Goal: Task Accomplishment & Management: Complete application form

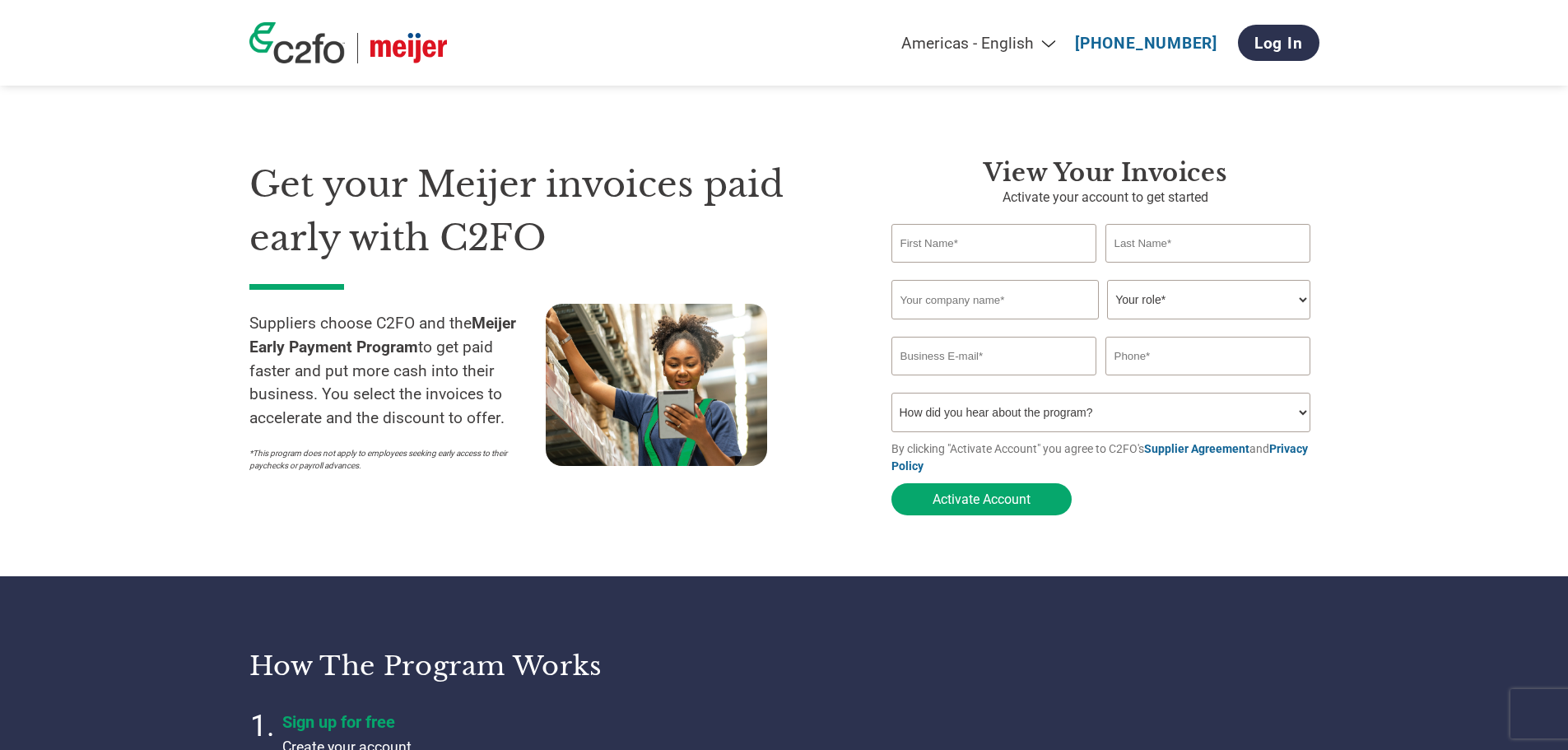
click at [1004, 235] on input "text" at bounding box center [994, 243] width 205 height 39
type input "[PERSON_NAME]"
type input "[PERSON_NAME][EMAIL_ADDRESS][PERSON_NAME][DOMAIN_NAME]"
type input "2146294072"
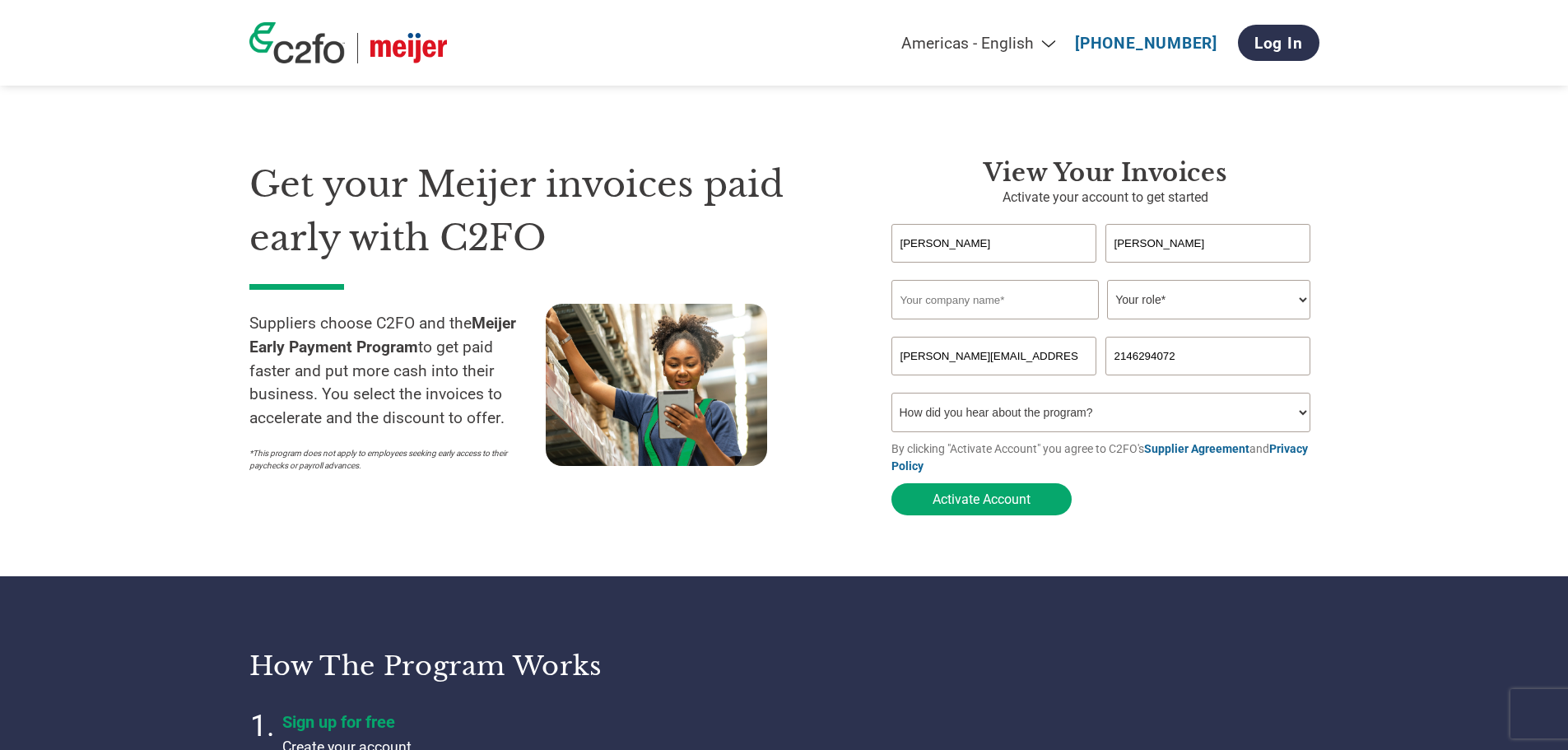
drag, startPoint x: 1036, startPoint y: 356, endPoint x: 880, endPoint y: 362, distance: 156.1
click at [880, 362] on div "View Your Invoices Activate your account to get started [PERSON_NAME] Invalid f…" at bounding box center [1094, 341] width 453 height 366
click at [1008, 361] on input "email" at bounding box center [994, 356] width 205 height 39
paste input "[EMAIL_ADDRESS][DOMAIN_NAME]"
type input "[EMAIL_ADDRESS][DOMAIN_NAME]"
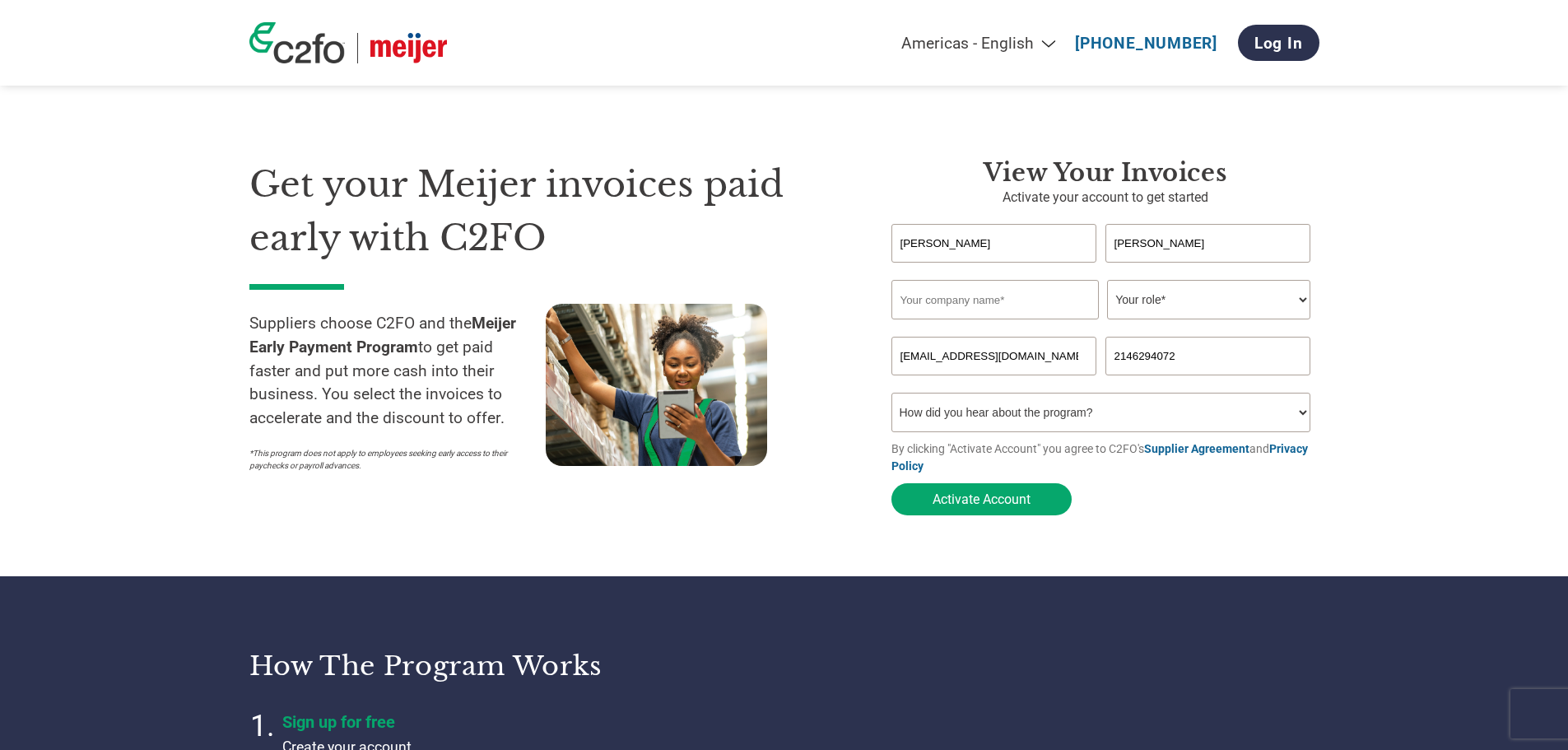
click at [1173, 297] on select "Your role* CFO Controller Credit Manager Finance Director Treasurer CEO Preside…" at bounding box center [1209, 300] width 203 height 40
select select "ACCOUNTS_RECEIVABLE"
click at [1107, 281] on select "Your role* CFO Controller Credit Manager Finance Director Treasurer CEO Preside…" at bounding box center [1209, 300] width 203 height 40
click at [993, 314] on input "text" at bounding box center [995, 300] width 207 height 40
type input "r"
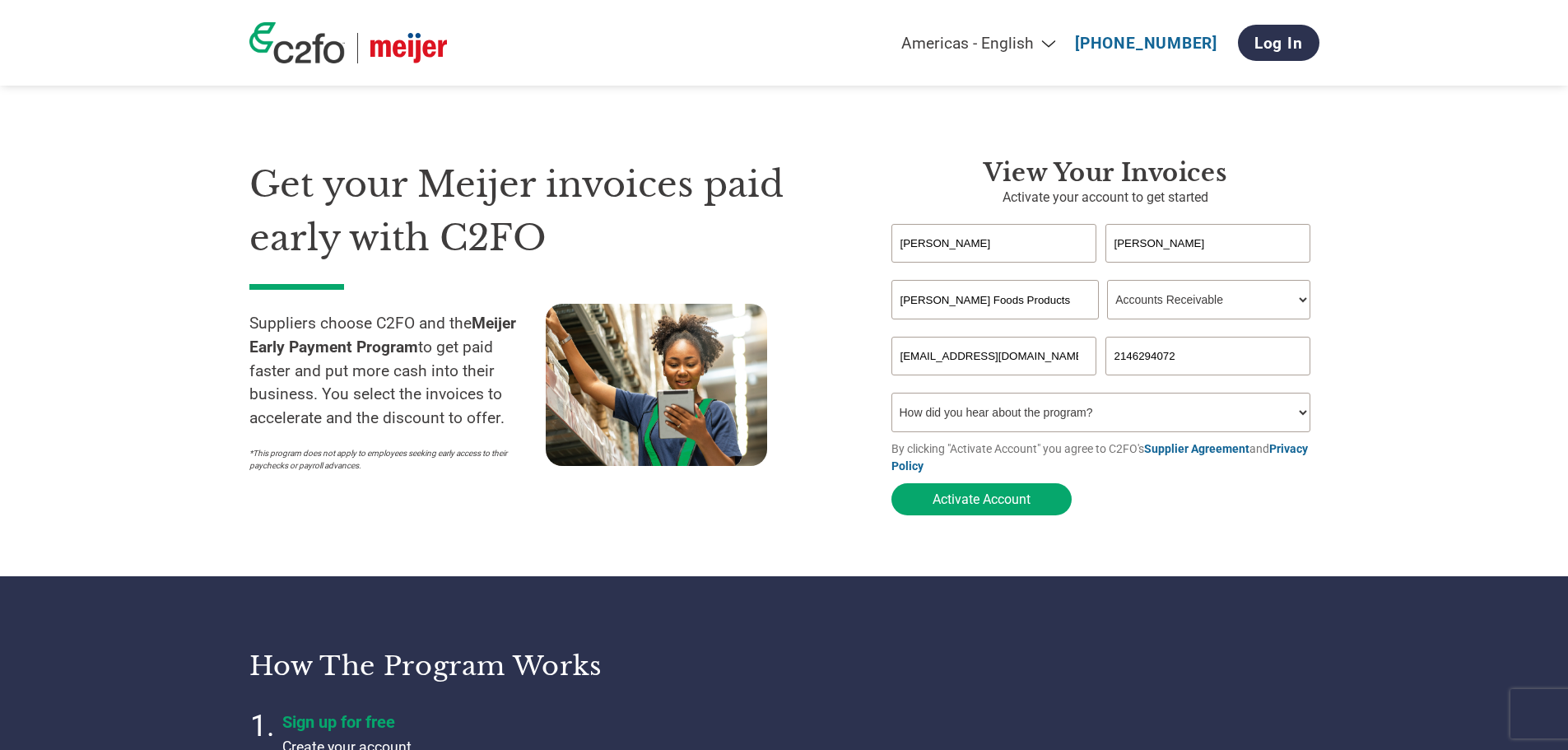
click at [958, 302] on input "[PERSON_NAME] Foods Products" at bounding box center [995, 300] width 207 height 40
type input "[PERSON_NAME] Food Products"
click at [1304, 420] on select "How did you hear about the program? Received a letter Email Social Media Online…" at bounding box center [1100, 413] width 420 height 40
select select "Received a Letter"
click at [891, 398] on select "How did you hear about the program? Received a letter Email Social Media Online…" at bounding box center [1100, 413] width 420 height 40
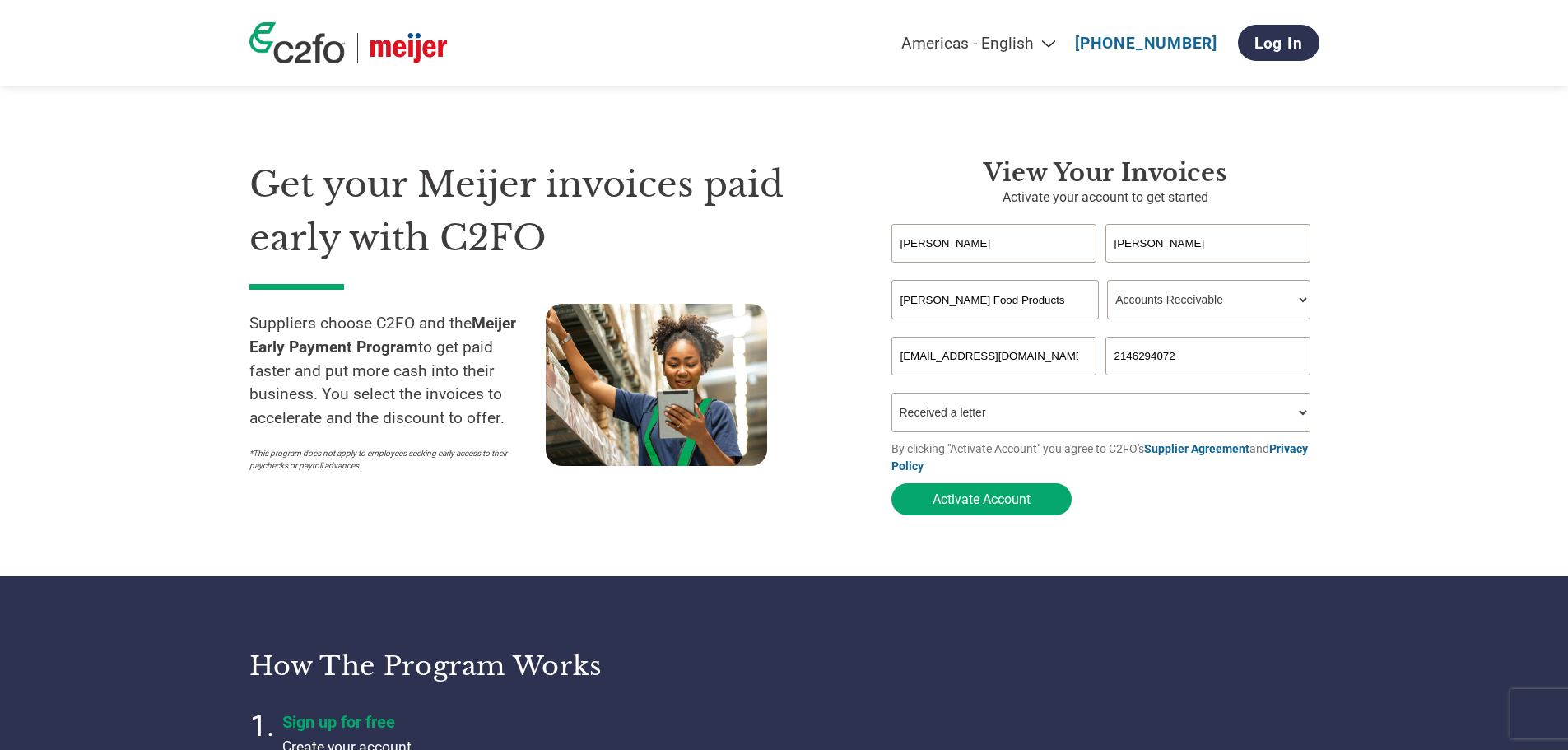
click at [1186, 356] on input "2146294072" at bounding box center [1208, 356] width 205 height 39
drag, startPoint x: 1186, startPoint y: 356, endPoint x: 1095, endPoint y: 353, distance: 91.0
click at [1095, 353] on div "[EMAIL_ADDRESS][DOMAIN_NAME] 2146294072" at bounding box center [1104, 356] width 428 height 39
click at [1169, 353] on input "text" at bounding box center [1208, 356] width 205 height 39
type input "[PHONE_NUMBER]"
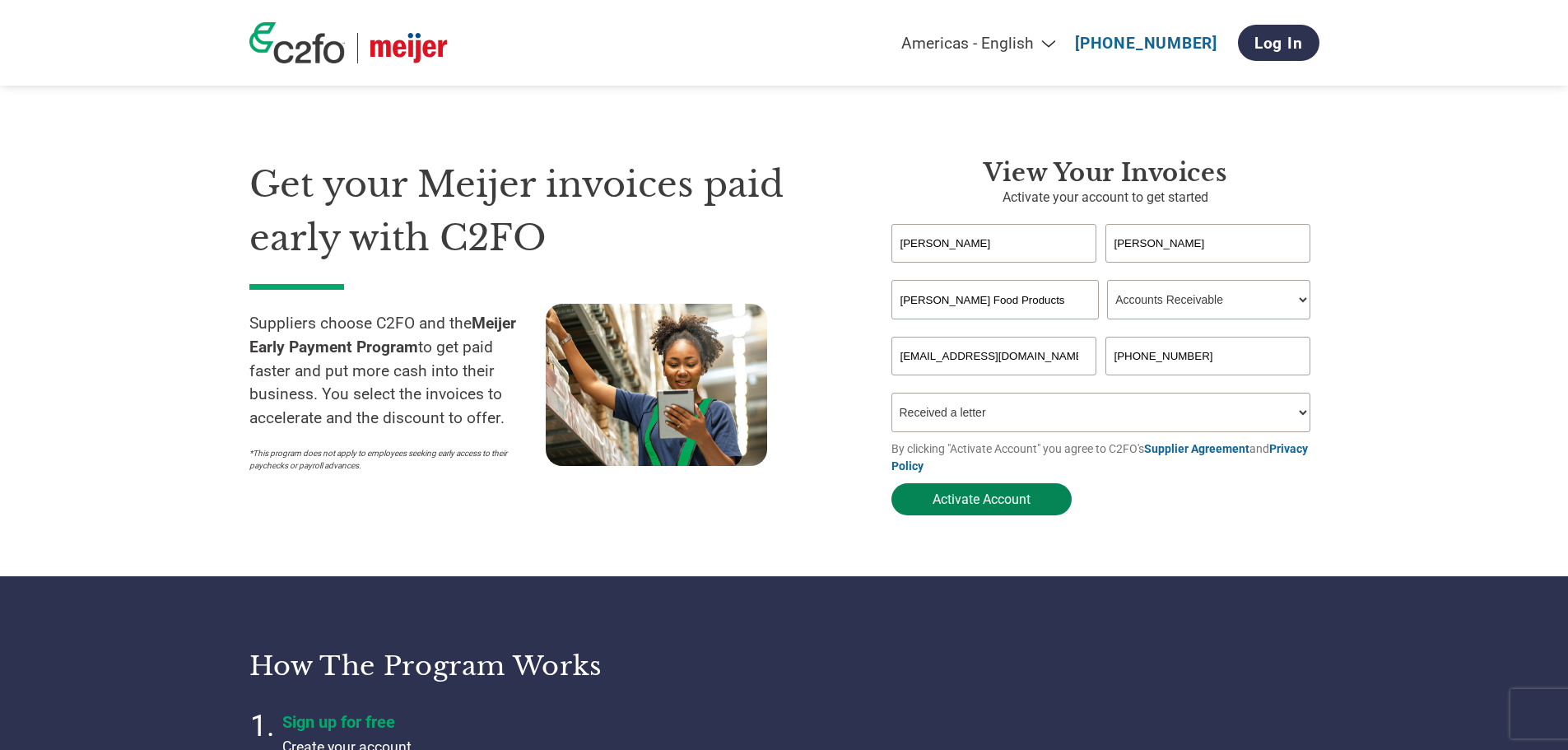
click at [998, 503] on button "Activate Account" at bounding box center [981, 500] width 180 height 32
